Goal: Share content: Share content

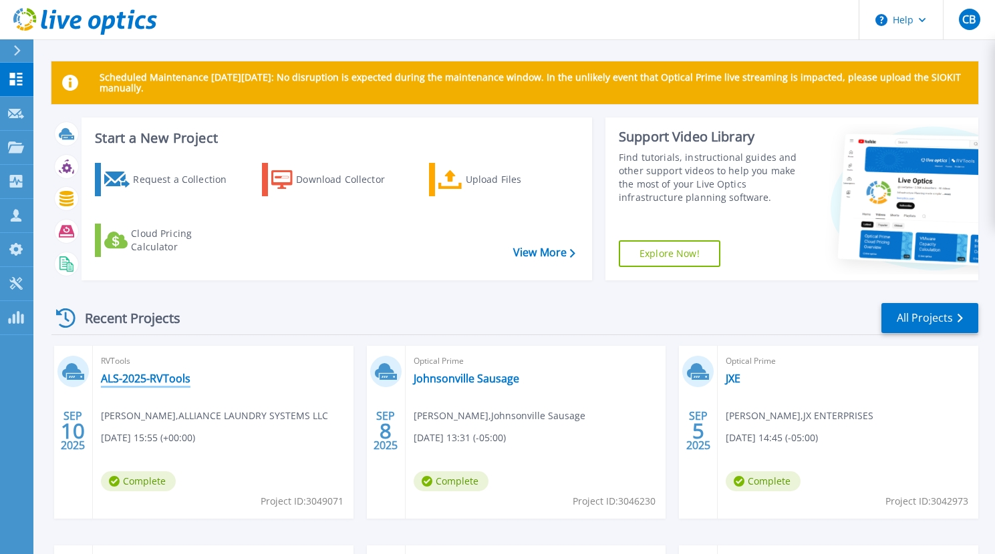
click at [156, 381] on link "ALS-2025-RVTools" at bounding box center [146, 378] width 90 height 13
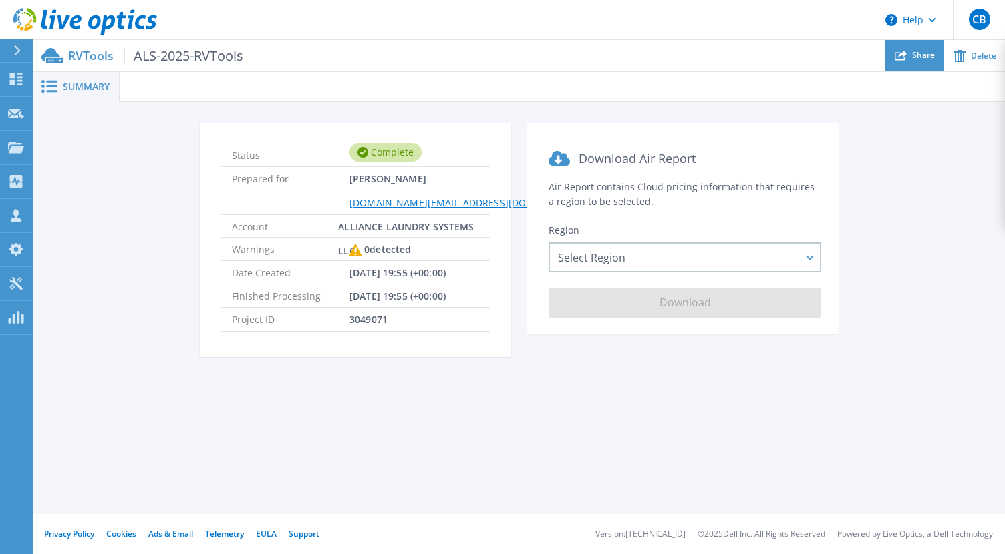
click at [910, 61] on div "Share" at bounding box center [914, 55] width 58 height 31
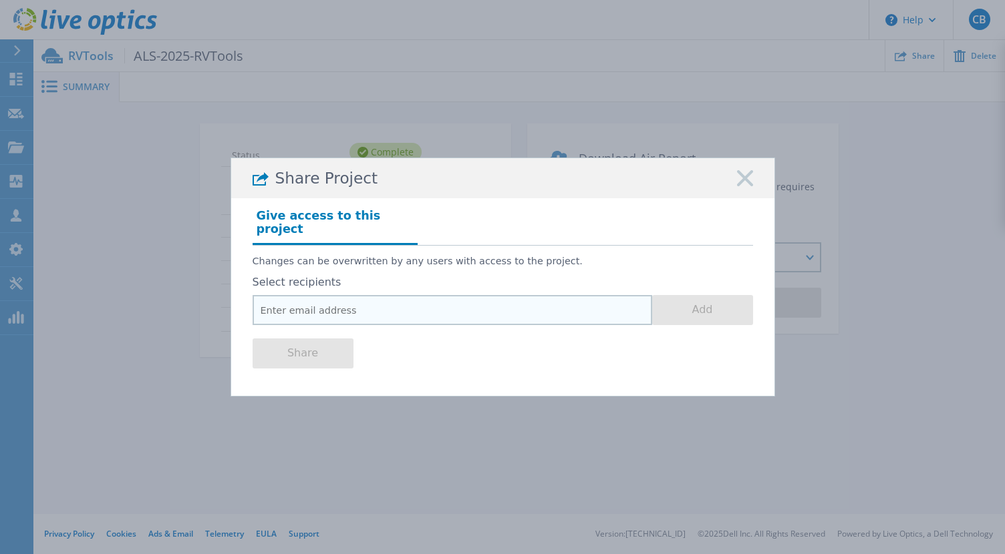
click at [421, 304] on input "email" at bounding box center [451, 310] width 399 height 30
paste input "[PERSON_NAME][EMAIL_ADDRESS][PERSON_NAME][DOMAIN_NAME]"
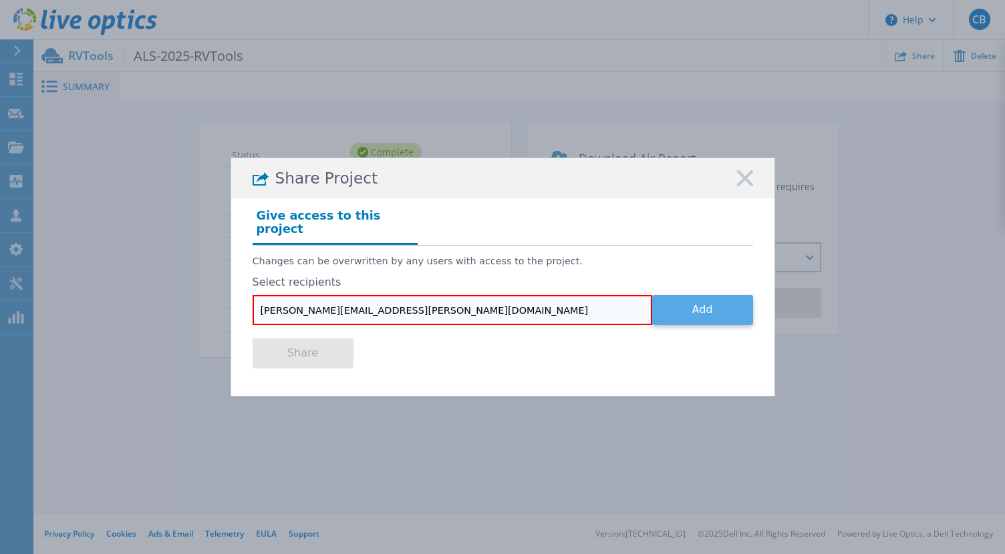
type input "[PERSON_NAME][EMAIL_ADDRESS][PERSON_NAME][DOMAIN_NAME]"
click at [714, 309] on button "Add" at bounding box center [702, 310] width 101 height 30
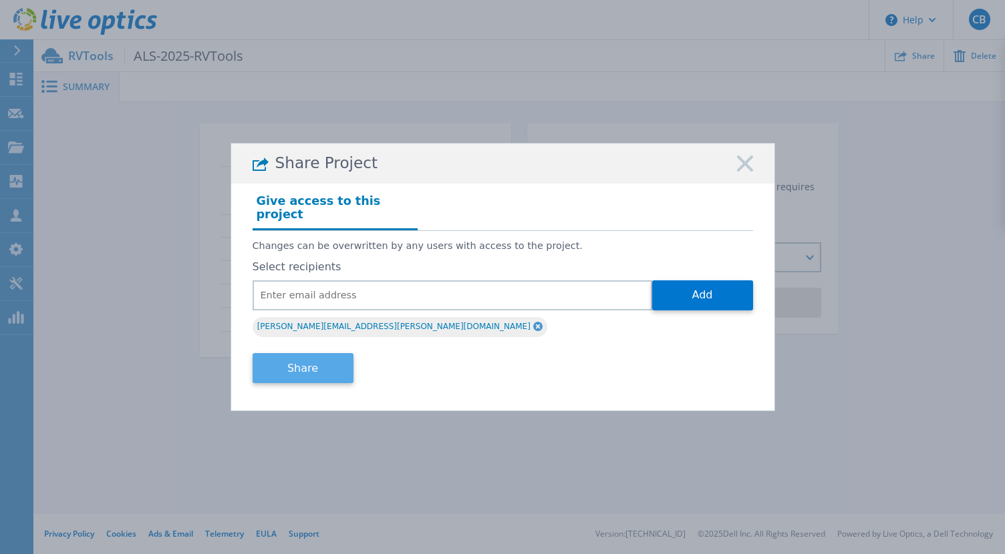
click at [301, 363] on button "Share" at bounding box center [302, 368] width 101 height 30
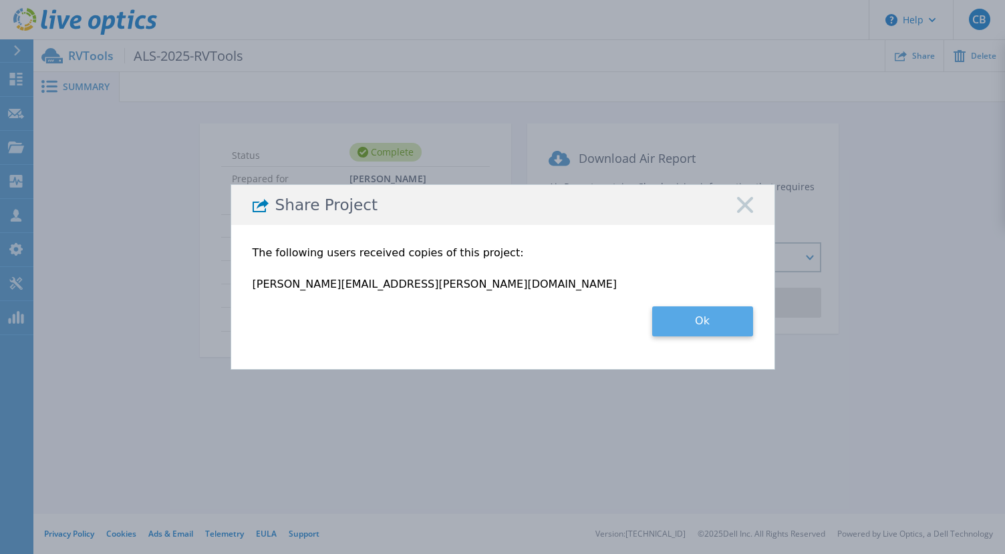
click at [708, 324] on button "Ok" at bounding box center [702, 322] width 101 height 30
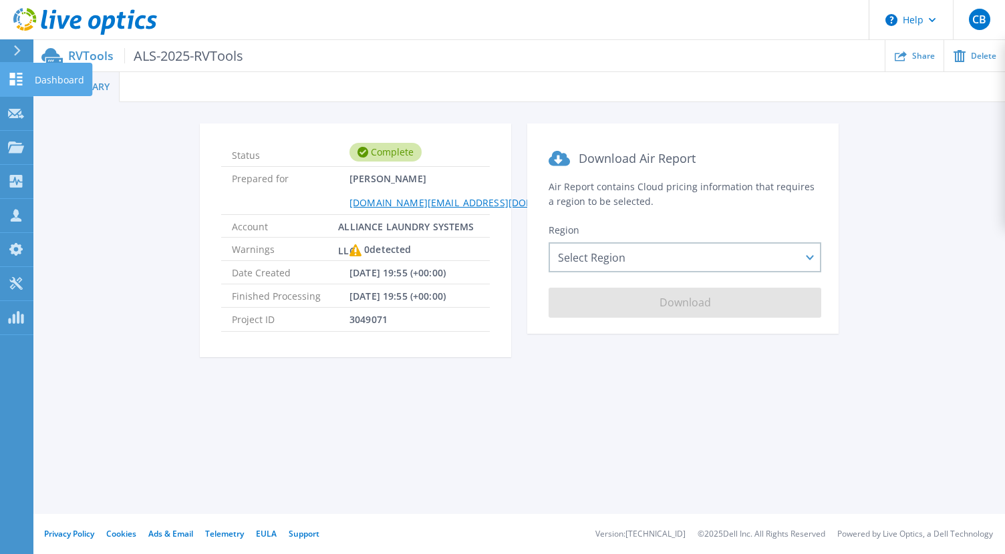
click at [15, 90] on link "Dashboard Dashboard" at bounding box center [16, 80] width 33 height 34
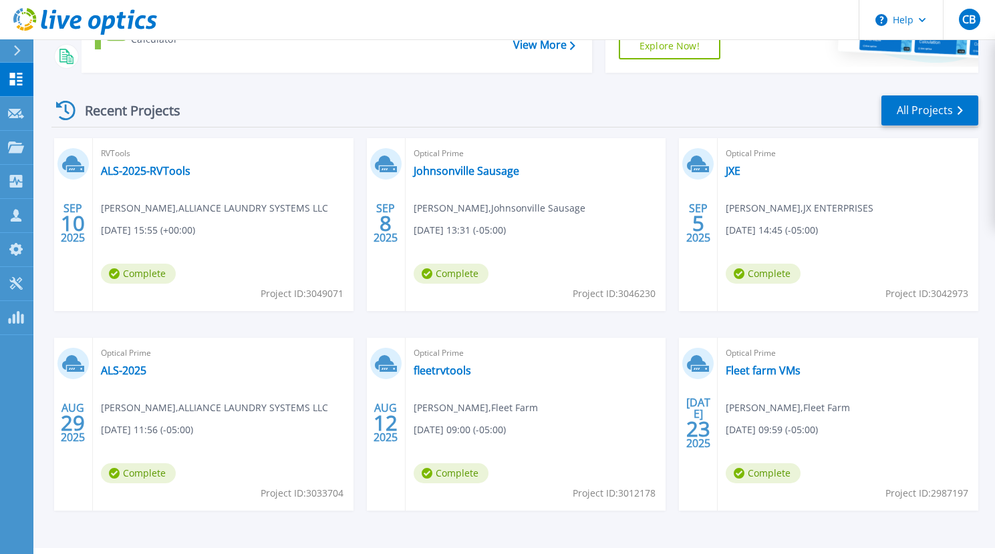
scroll to position [210, 0]
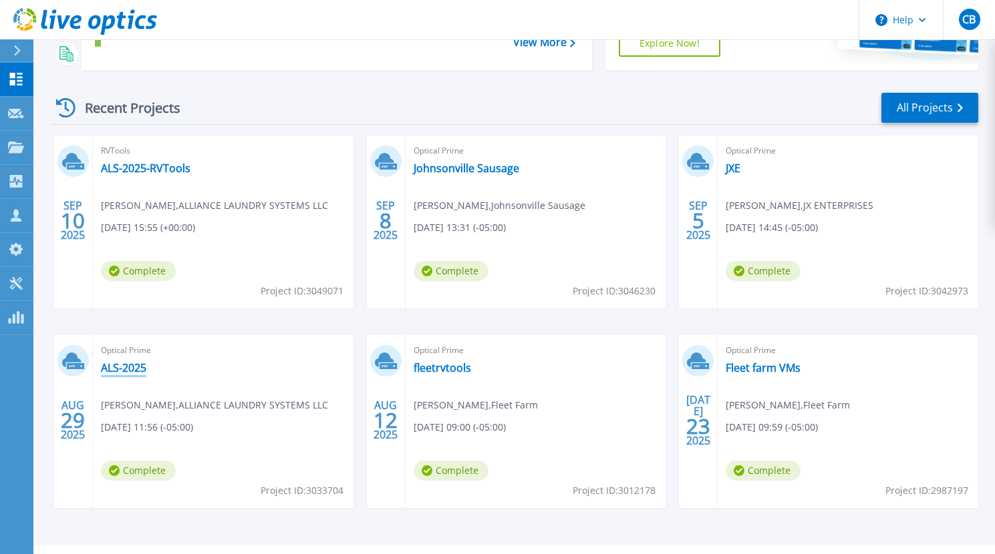
click at [122, 370] on link "ALS-2025" at bounding box center [123, 367] width 45 height 13
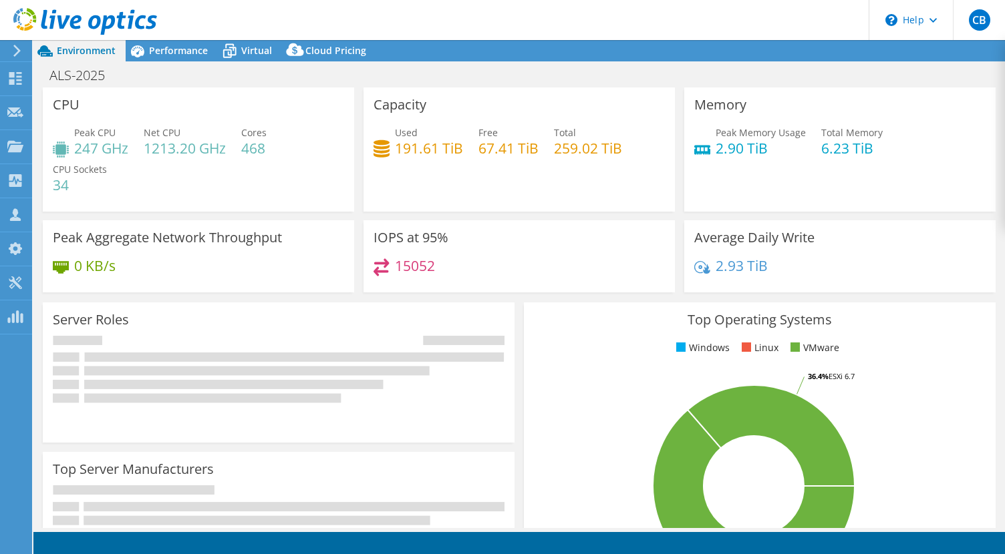
select select "USD"
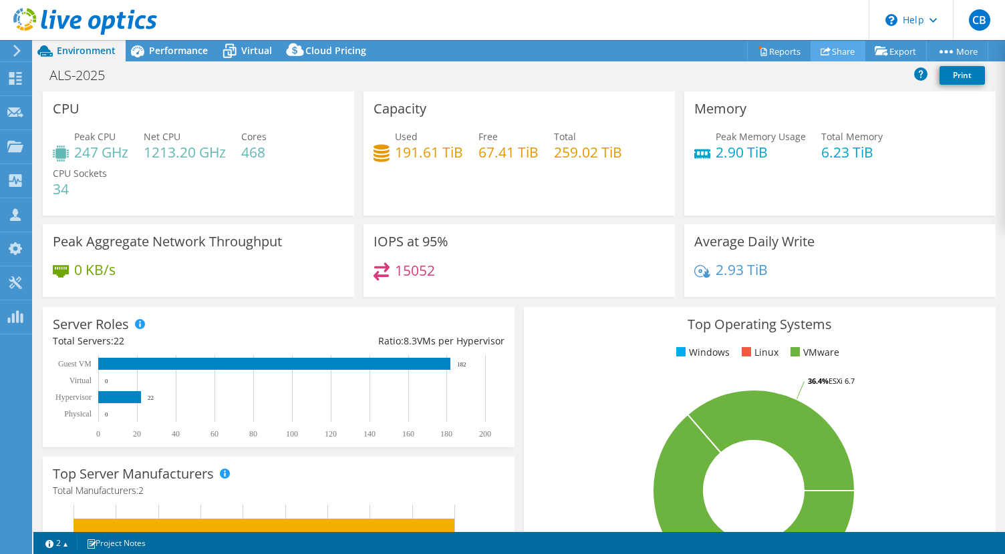
click at [826, 57] on link "Share" at bounding box center [837, 51] width 55 height 21
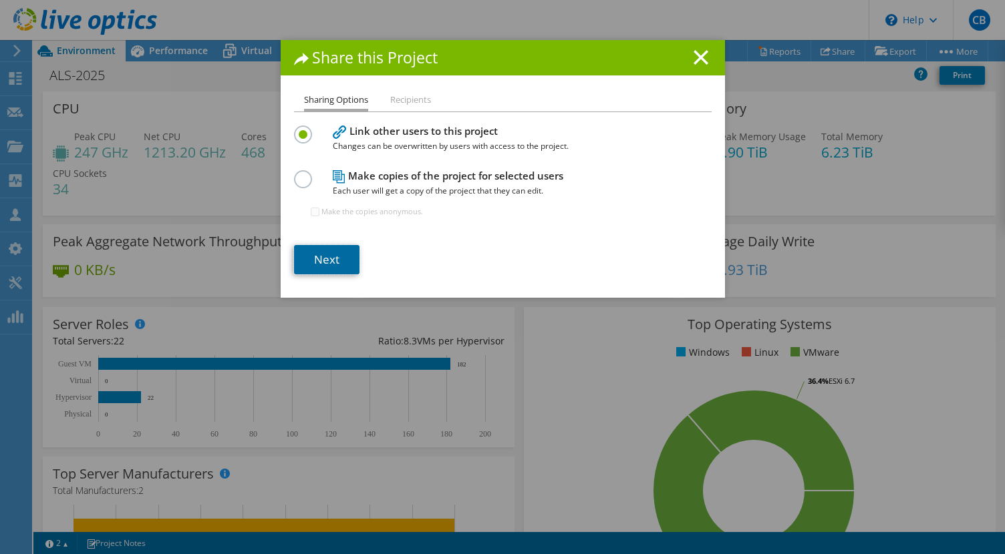
click at [306, 254] on link "Next" at bounding box center [326, 259] width 65 height 29
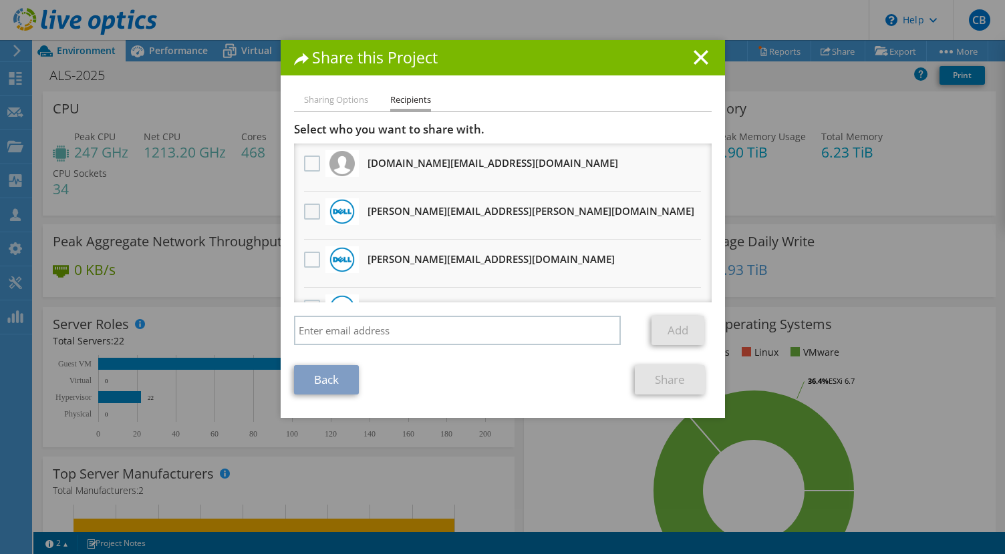
click at [315, 205] on label at bounding box center [313, 212] width 19 height 16
click at [0, 0] on input "checkbox" at bounding box center [0, 0] width 0 height 0
click at [647, 377] on link "Share" at bounding box center [670, 379] width 70 height 29
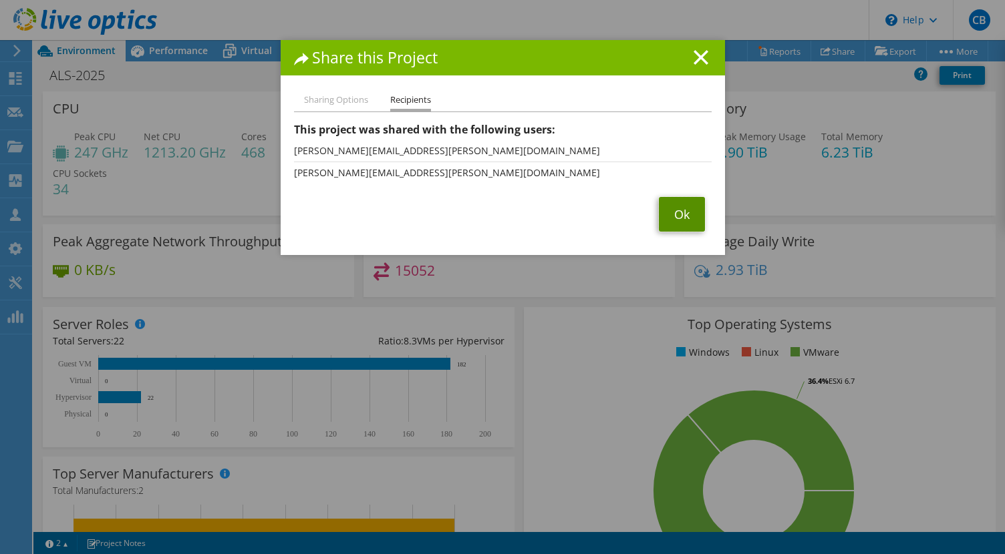
click at [677, 224] on link "Ok" at bounding box center [682, 214] width 46 height 35
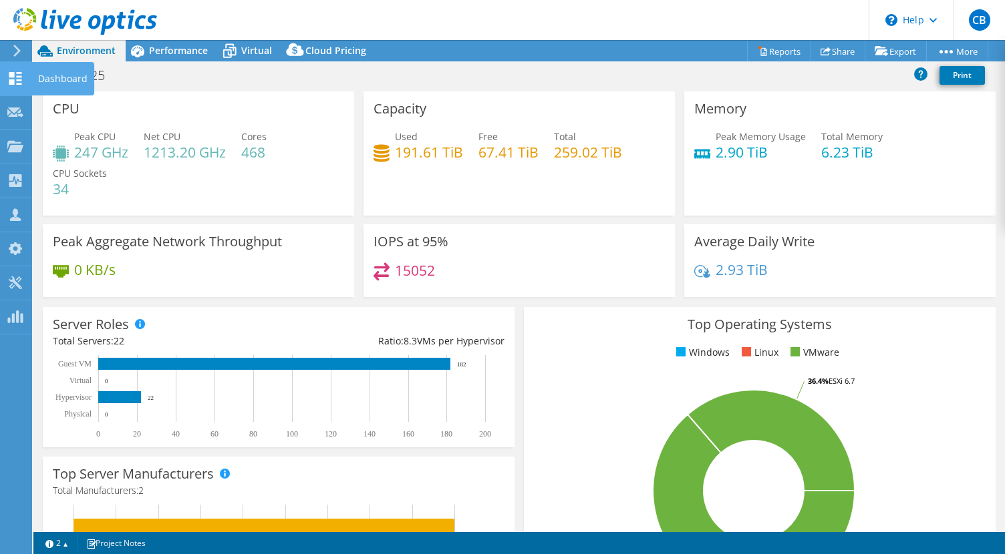
click at [17, 83] on icon at bounding box center [15, 78] width 16 height 13
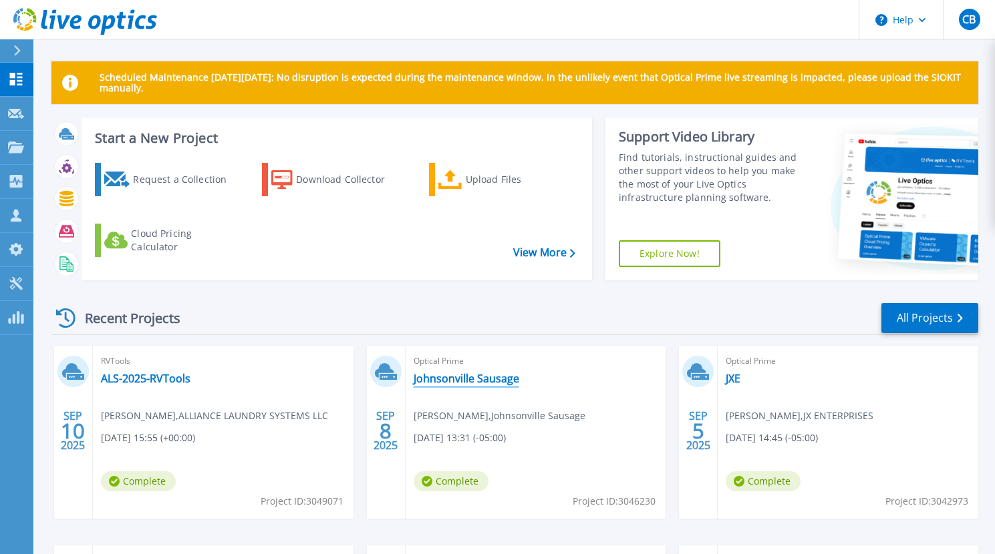
click at [474, 380] on link "Johnsonville Sausage" at bounding box center [466, 378] width 106 height 13
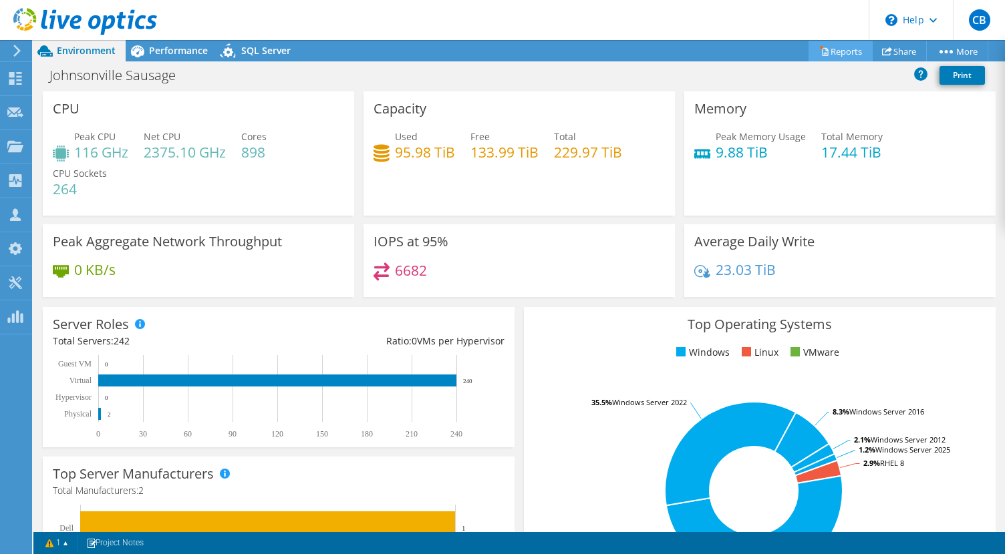
click at [843, 56] on link "Reports" at bounding box center [840, 51] width 64 height 21
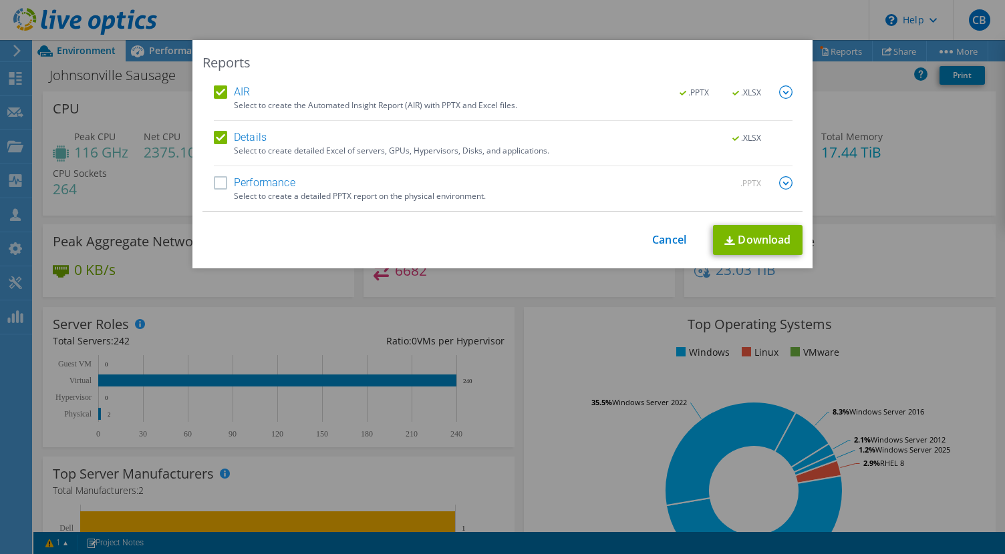
click at [234, 101] on div "Select to create the Automated Insight Report (AIR) with PPTX and Excel files." at bounding box center [513, 105] width 558 height 9
click at [222, 92] on label "AIR" at bounding box center [232, 91] width 36 height 13
click at [0, 0] on input "AIR" at bounding box center [0, 0] width 0 height 0
click at [218, 183] on label "Performance" at bounding box center [254, 182] width 81 height 13
click at [0, 0] on input "Performance" at bounding box center [0, 0] width 0 height 0
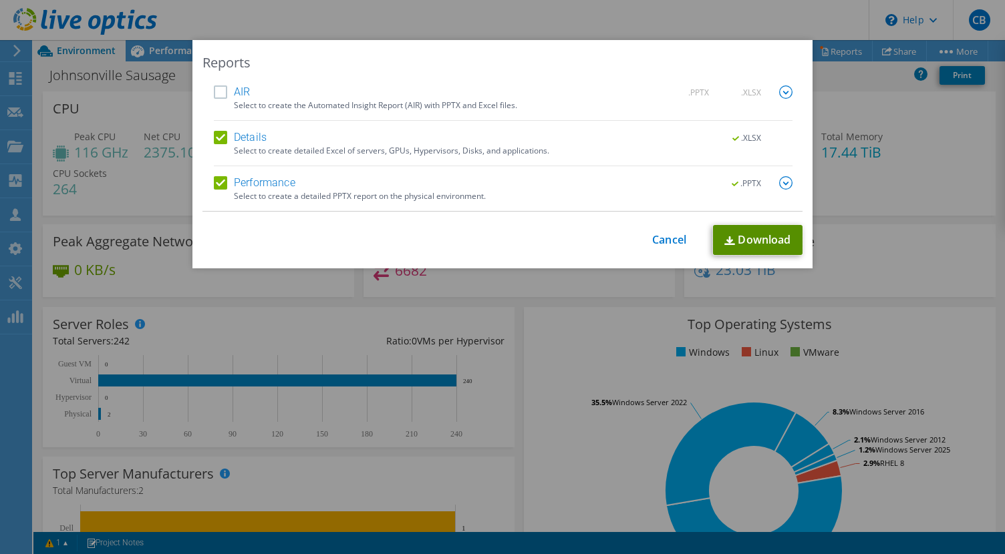
click at [759, 244] on link "Download" at bounding box center [758, 240] width 90 height 30
click at [663, 239] on link "Cancel" at bounding box center [669, 240] width 34 height 13
